Goal: Task Accomplishment & Management: Manage account settings

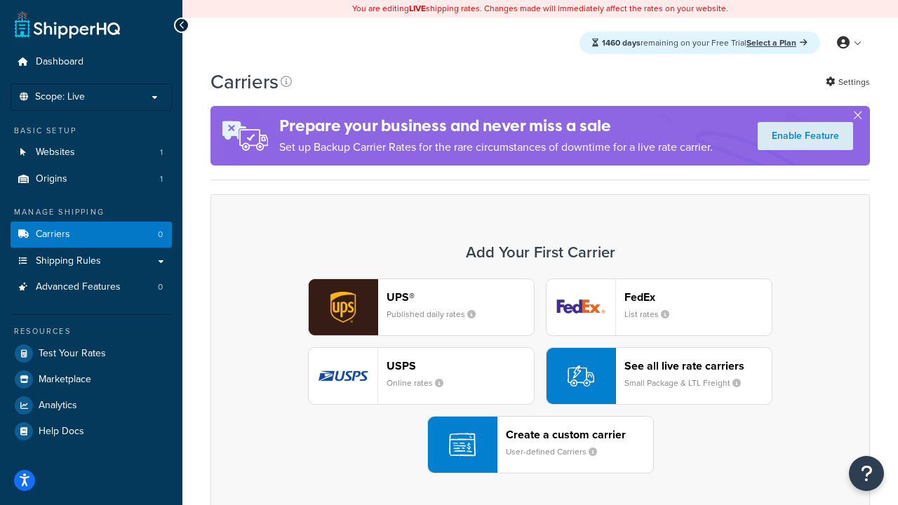
click at [540, 376] on div "UPS® Published daily rates FedEx List rates USPS Online rates See all live rate…" at bounding box center [540, 376] width 630 height 195
click at [698, 297] on header "FedEx" at bounding box center [698, 297] width 147 height 13
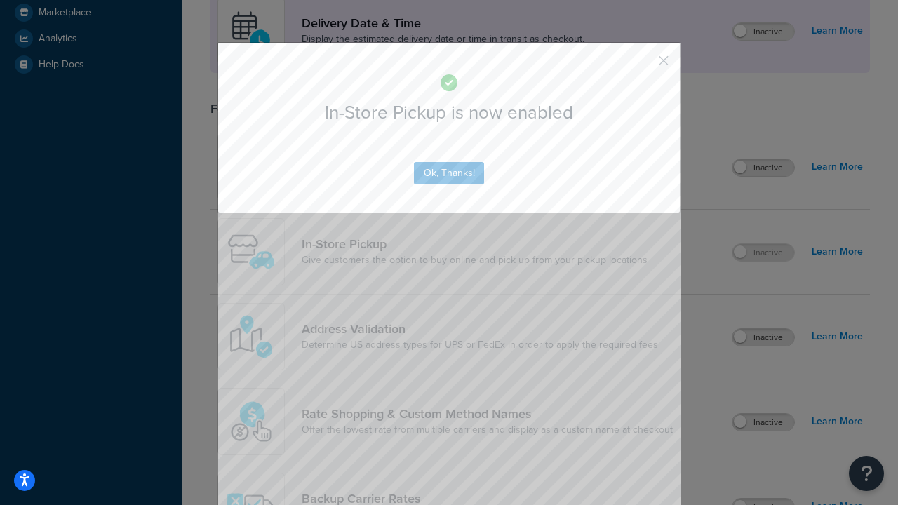
scroll to position [394, 0]
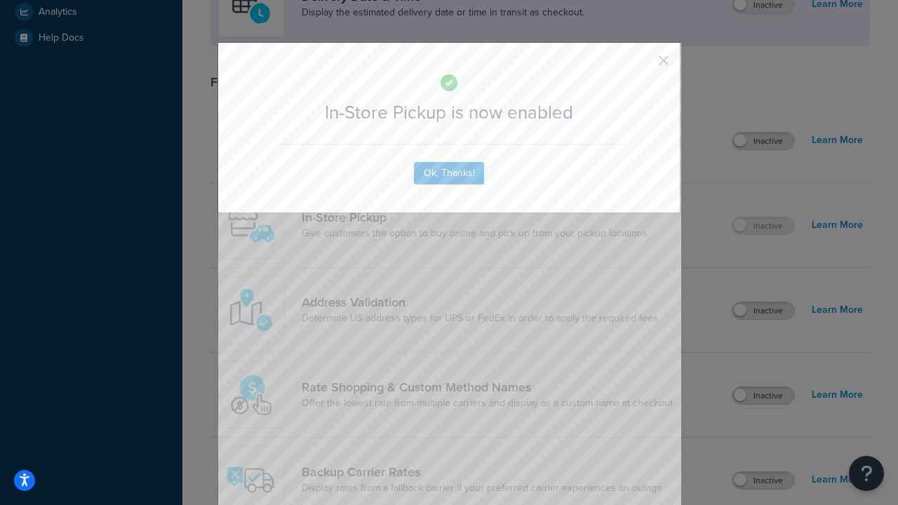
click at [643, 65] on button "button" at bounding box center [643, 66] width 4 height 4
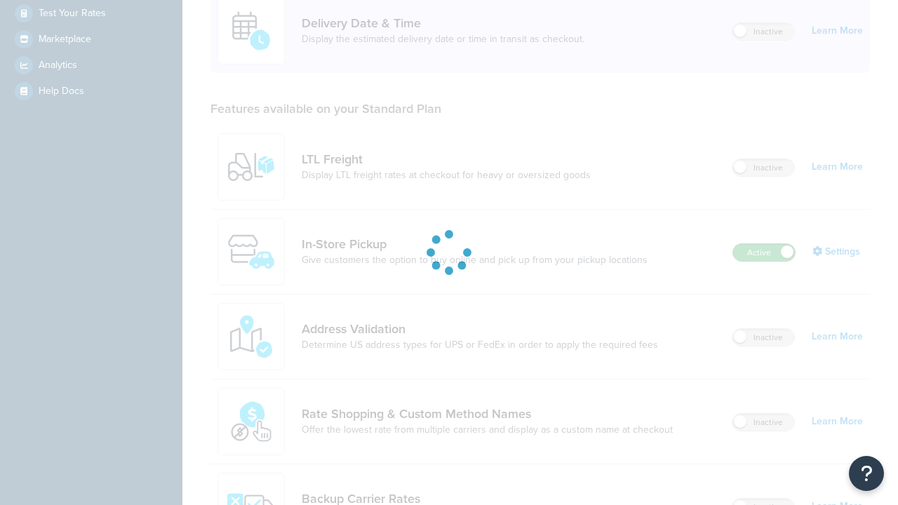
click at [764, 244] on label "Active" at bounding box center [764, 252] width 62 height 17
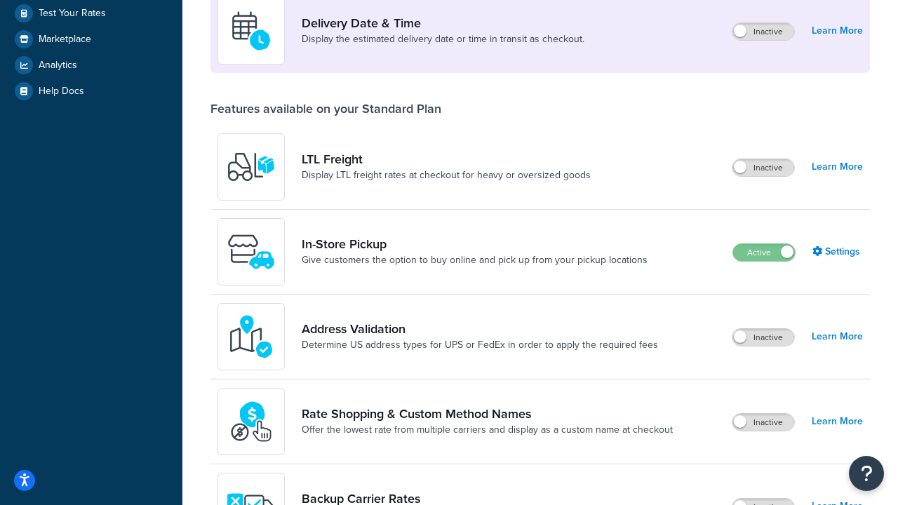
scroll to position [611, 0]
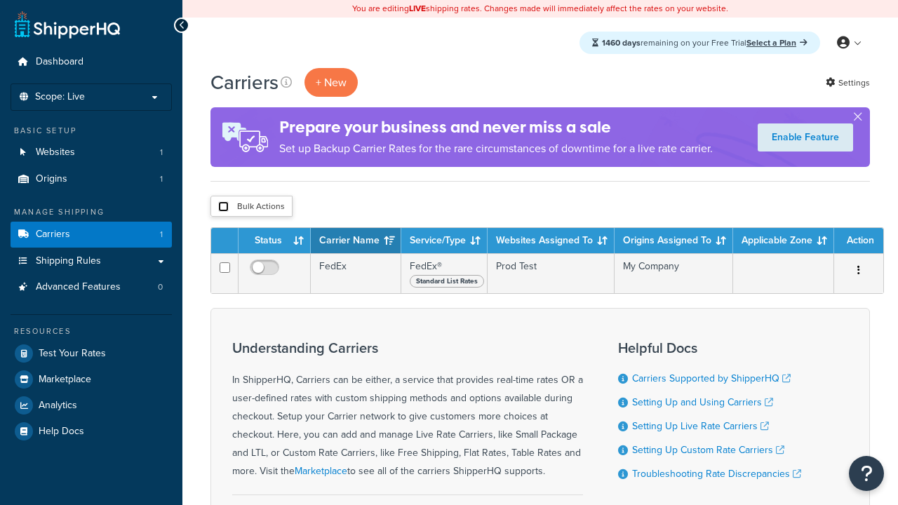
click at [223, 207] on input "checkbox" at bounding box center [223, 206] width 11 height 11
checkbox input "true"
click at [0, 0] on button "Delete" at bounding box center [0, 0] width 0 height 0
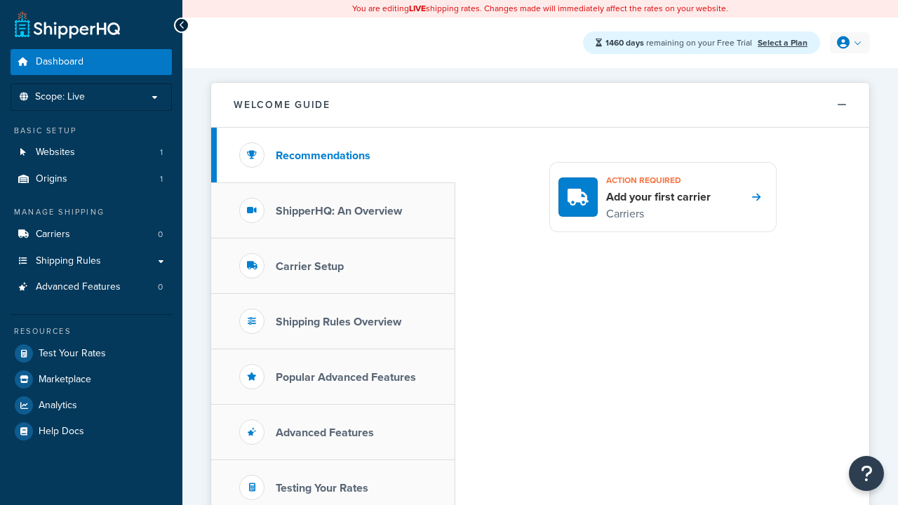
click at [848, 43] on icon at bounding box center [843, 42] width 13 height 13
click at [0, 0] on span "My Profile" at bounding box center [0, 0] width 0 height 0
